Goal: Task Accomplishment & Management: Manage account settings

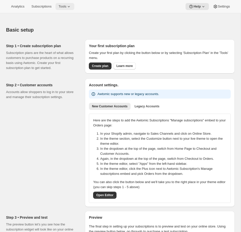
click at [70, 4] on icon at bounding box center [68, 6] width 5 height 5
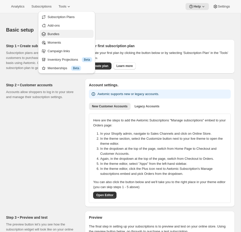
click at [58, 32] on span "Bundles" at bounding box center [54, 34] width 12 height 4
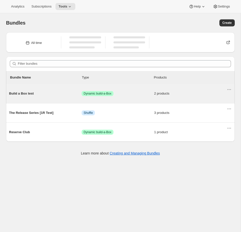
click at [121, 91] on span "Success Dynamic build-a-Box" at bounding box center [117, 93] width 72 height 5
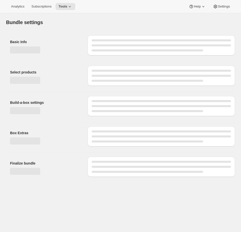
type input "Build a Box test"
select select "minMax"
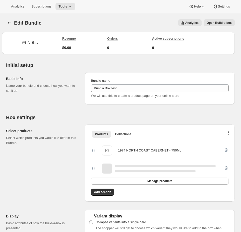
click at [215, 22] on span "Open Build-a-box" at bounding box center [218, 23] width 25 height 4
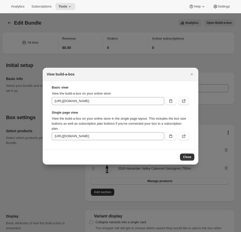
click at [182, 103] on icon ":r3s:" at bounding box center [183, 100] width 5 height 5
click at [94, 29] on div at bounding box center [120, 116] width 241 height 232
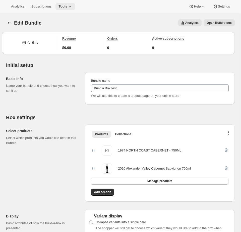
click at [67, 6] on span "Tools" at bounding box center [62, 7] width 9 height 4
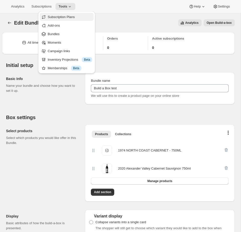
click at [62, 16] on span "Subscription Plans" at bounding box center [61, 17] width 27 height 4
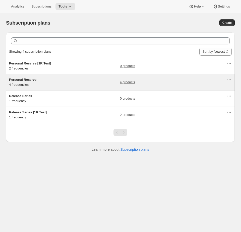
click at [163, 84] on div "4 products" at bounding box center [173, 82] width 107 height 10
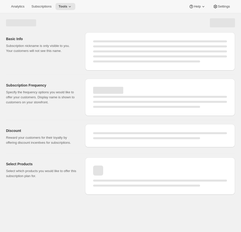
select select "WEEK"
select select "MONTH"
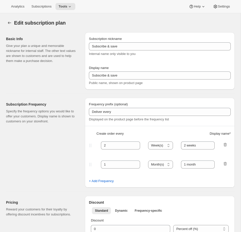
type input "Personal Reserve"
type input "1"
select select "MONTH"
type input "1 month"
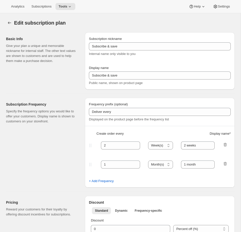
type input "2"
type input "2 Months"
type input "10"
type input "Choose which wines you’d like, how many bottles you’d like of each, and how oft…"
select select "MONTH"
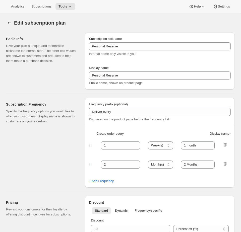
select select "MONTH"
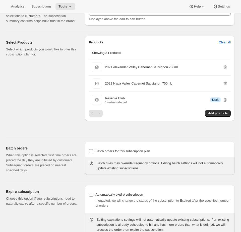
scroll to position [328, 0]
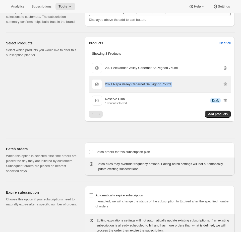
drag, startPoint x: 180, startPoint y: 89, endPoint x: 104, endPoint y: 89, distance: 76.7
click at [104, 89] on div "2021 Napa Valley Cabernet Sauvignon 750mL 2021 Napa Valley Cabernet Sauvignon 7…" at bounding box center [160, 84] width 136 height 10
copy p "2021 Napa Valley Cabernet Sauvignon 750mL"
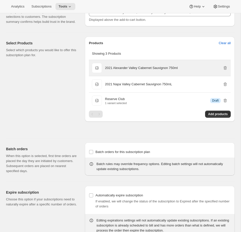
click at [155, 70] on p "2021 Alexander Valley Cabernet Sauvignon 750ml" at bounding box center [141, 67] width 73 height 5
drag, startPoint x: 183, startPoint y: 73, endPoint x: 104, endPoint y: 73, distance: 79.7
click at [104, 73] on div "2021 Alexander Valley Cabernet Sauvignon 750ml 2021 Alexander Valley Cabernet S…" at bounding box center [160, 68] width 136 height 10
copy p "2021 Alexander Valley Cabernet Sauvignon 750ml"
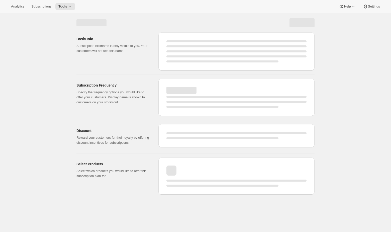
select select "WEEK"
select select "MONTH"
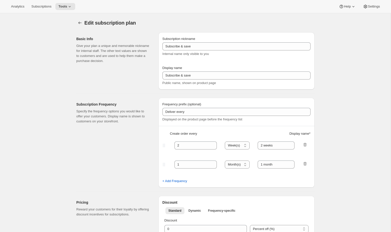
type input "Personal Reserve"
type input "1"
select select "MONTH"
type input "1 month"
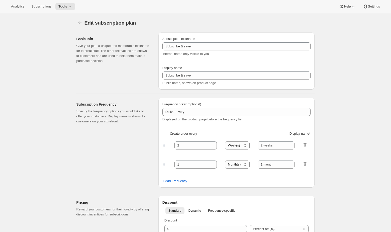
type input "2"
type input "2 Months"
type input "10"
type input "Choose which wines you’d like, how many bottles you’d like of each, and how oft…"
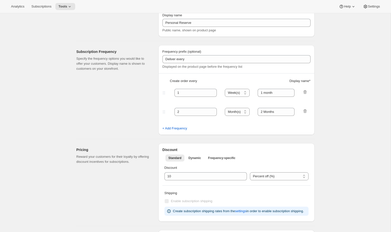
select select "MONTH"
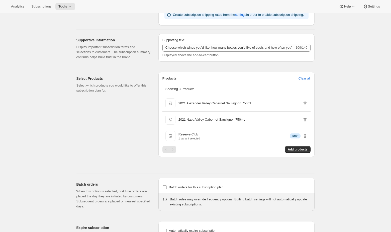
scroll to position [292, 0]
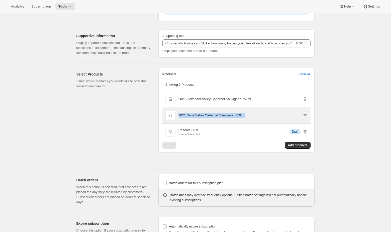
copy div "2021 Napa Valley Cabernet Sauvignon 750mL 2021 Napa Valley Cabernet Sauvignon 7…"
drag, startPoint x: 255, startPoint y: 124, endPoint x: 176, endPoint y: 124, distance: 78.4
click at [176, 120] on div "2021 Napa Valley Cabernet Sauvignon 750mL 2021 Napa Valley Cabernet Sauvignon 7…" at bounding box center [236, 115] width 142 height 10
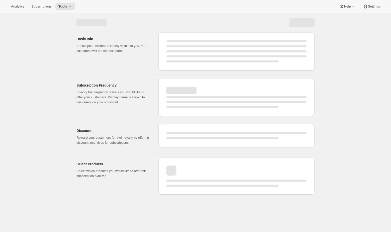
select select "WEEK"
select select "MONTH"
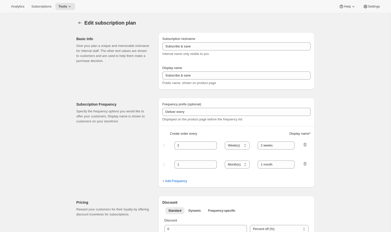
type input "Personal Reserve"
type input "1"
select select "MONTH"
type input "1 month"
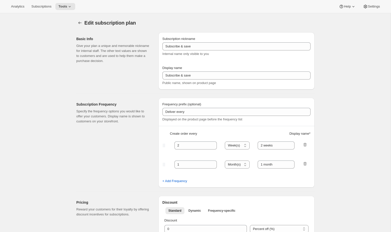
type input "2"
type input "2 Months"
type input "10"
type input "Choose which wines you’d like, how many bottles you’d like of each, and how oft…"
select select "MONTH"
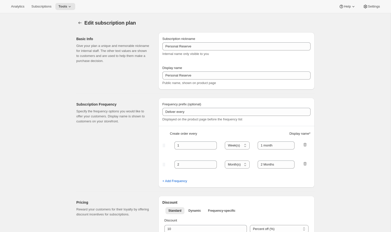
select select "MONTH"
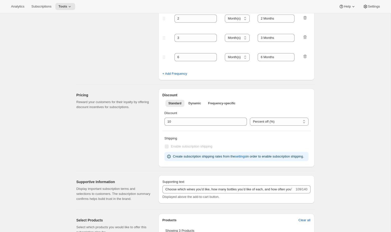
scroll to position [288, 0]
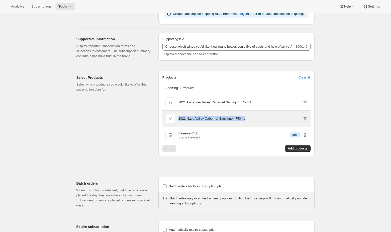
drag, startPoint x: 253, startPoint y: 127, endPoint x: 179, endPoint y: 129, distance: 73.5
click at [179, 121] on div "2021 Napa Valley Cabernet Sauvignon 750mL" at bounding box center [242, 118] width 129 height 5
copy p "2021 Napa Valley Cabernet Sauvignon 750mL"
